Goal: Communication & Community: Answer question/provide support

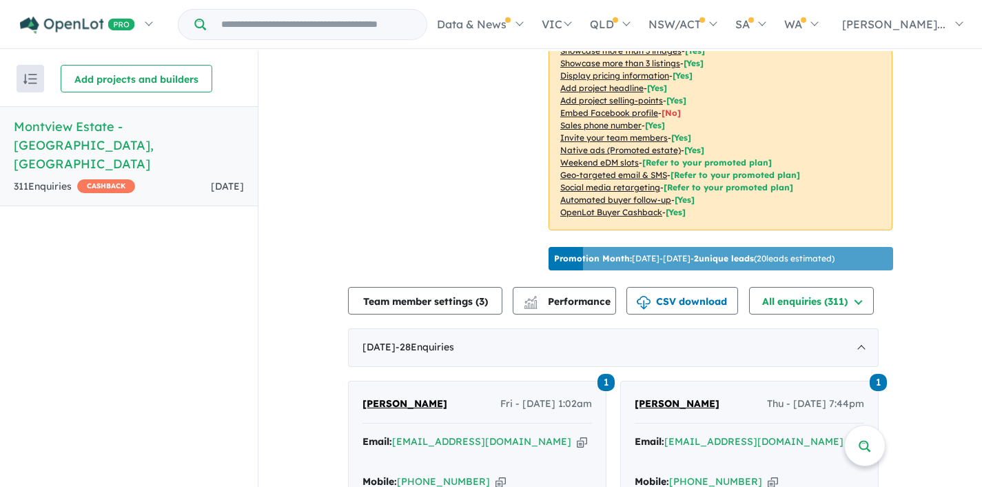
scroll to position [512, 0]
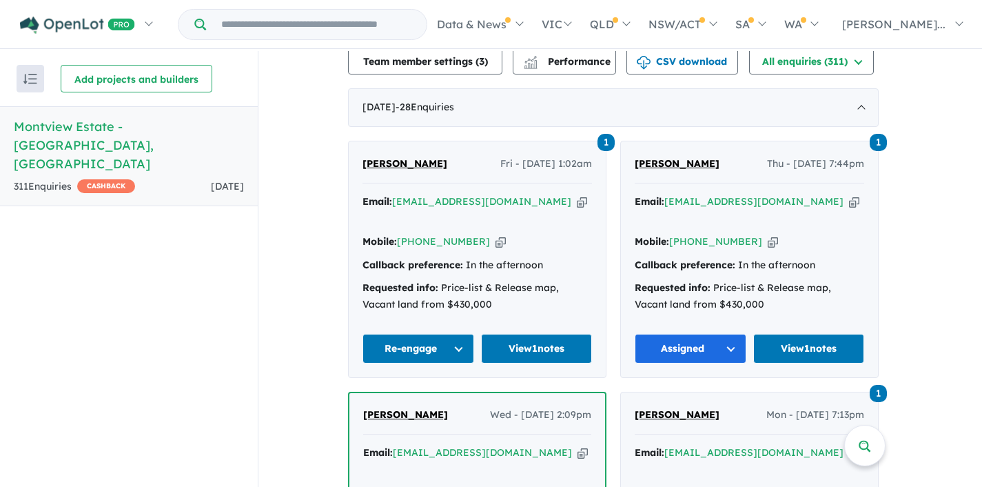
click at [849, 194] on icon "button" at bounding box center [854, 201] width 10 height 14
click at [820, 334] on link "View 1 notes" at bounding box center [809, 349] width 112 height 30
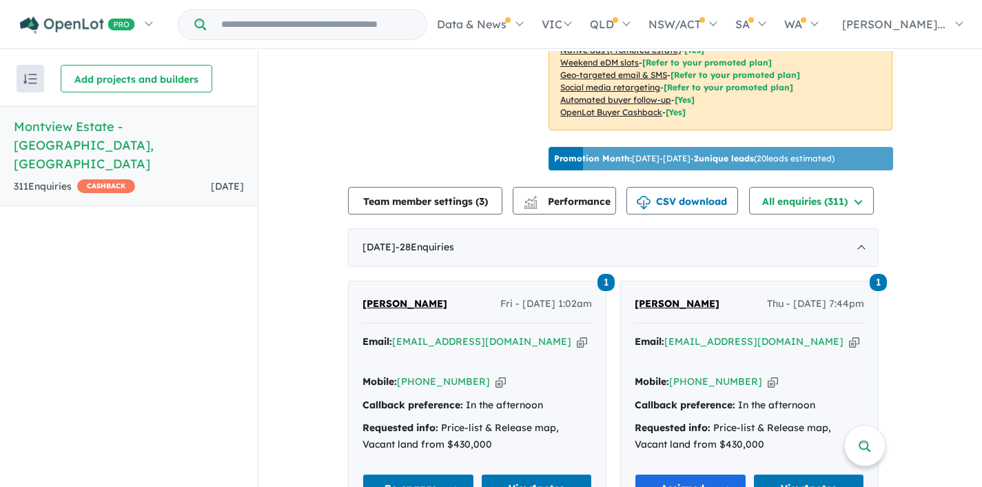
scroll to position [423, 0]
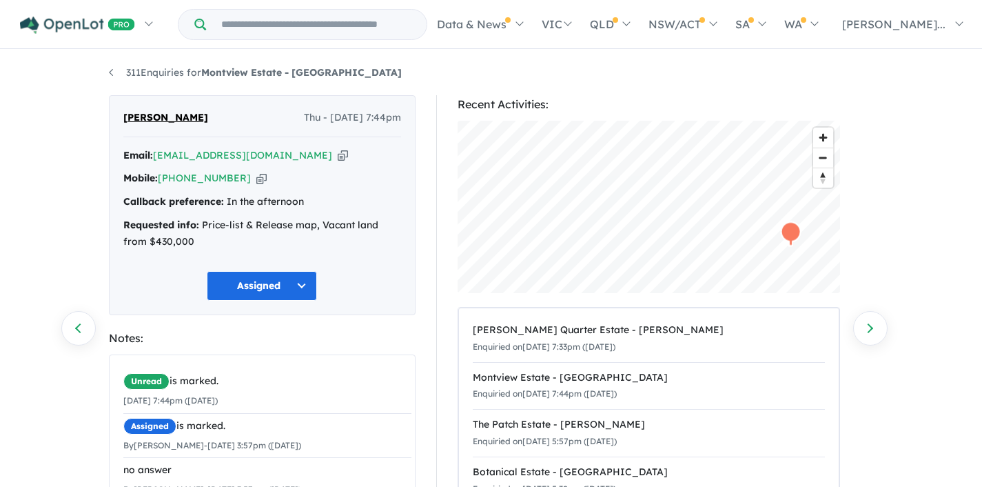
scroll to position [207, 0]
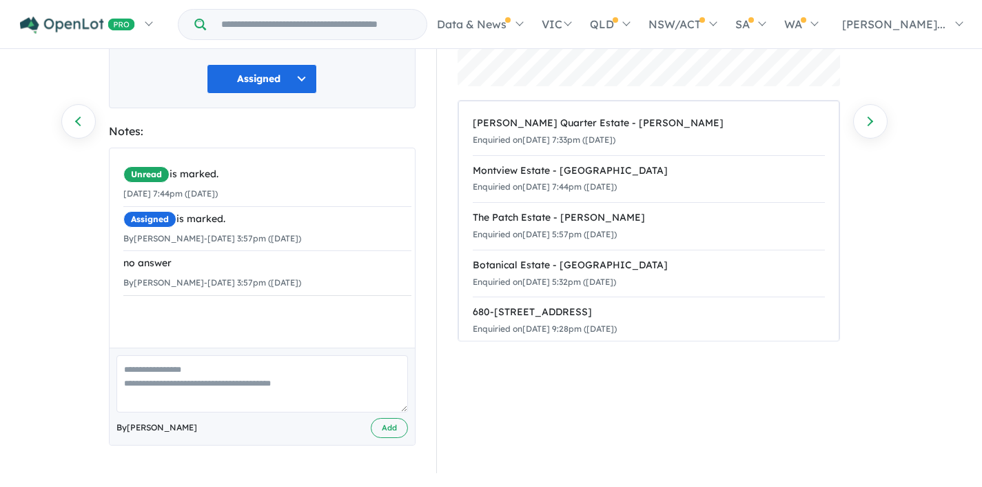
click at [146, 370] on textarea at bounding box center [263, 383] width 292 height 57
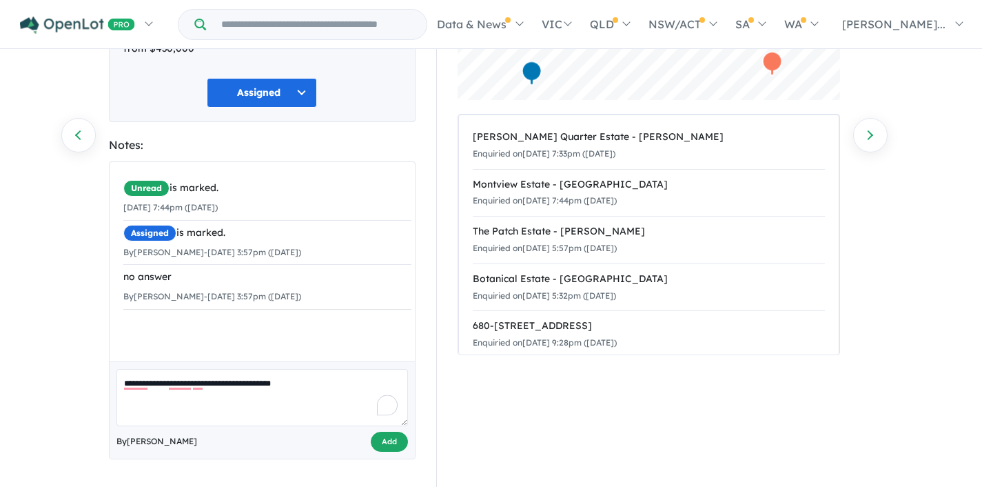
type textarea "**********"
click at [388, 440] on button "Add" at bounding box center [389, 442] width 37 height 20
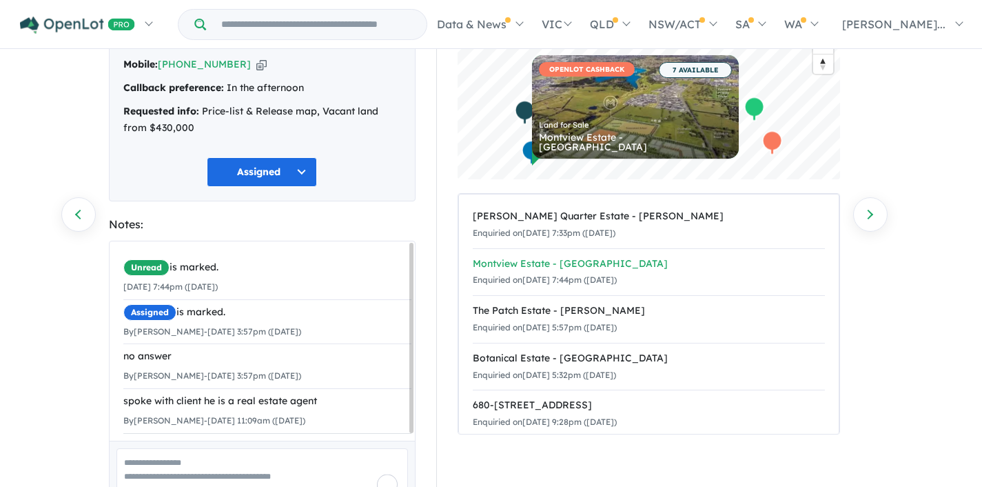
scroll to position [0, 0]
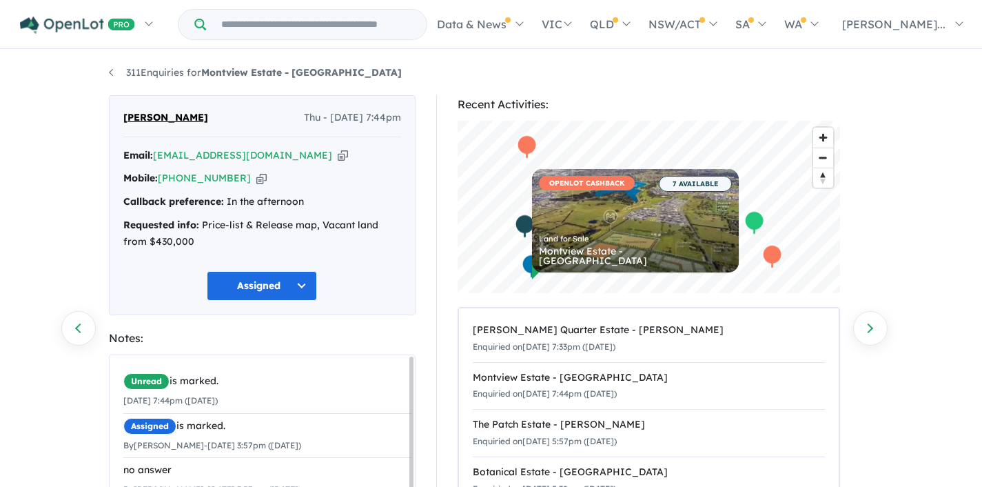
click at [338, 154] on icon "button" at bounding box center [343, 155] width 10 height 14
